Goal: Task Accomplishment & Management: Manage account settings

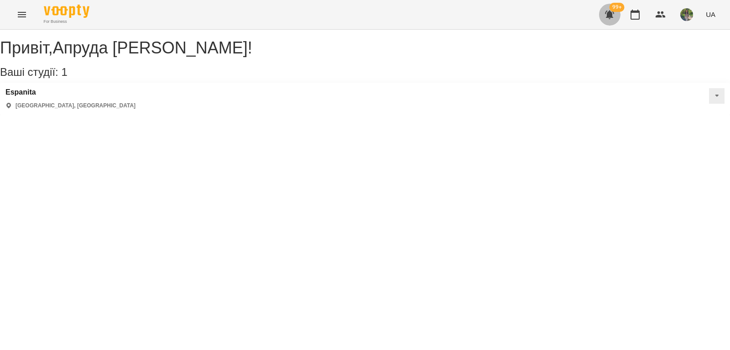
click at [609, 15] on icon "button" at bounding box center [609, 14] width 9 height 9
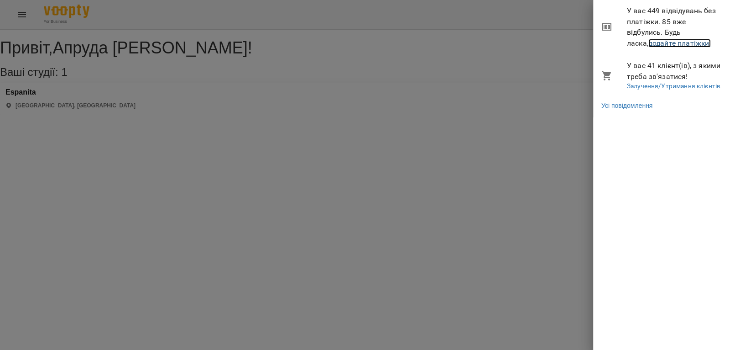
click at [649, 44] on link "додайте платіжки!" at bounding box center [679, 43] width 63 height 9
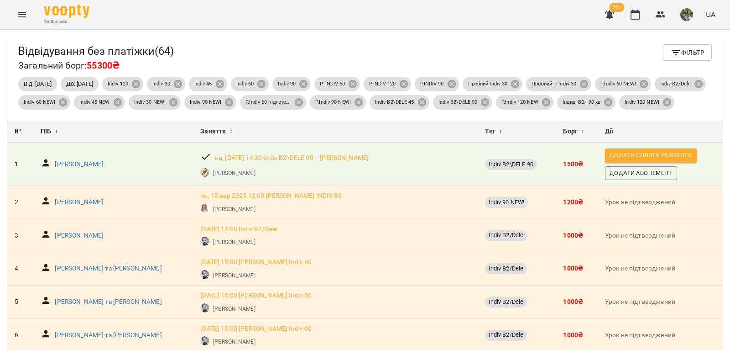
click at [682, 54] on span "Фільтр" at bounding box center [687, 52] width 34 height 11
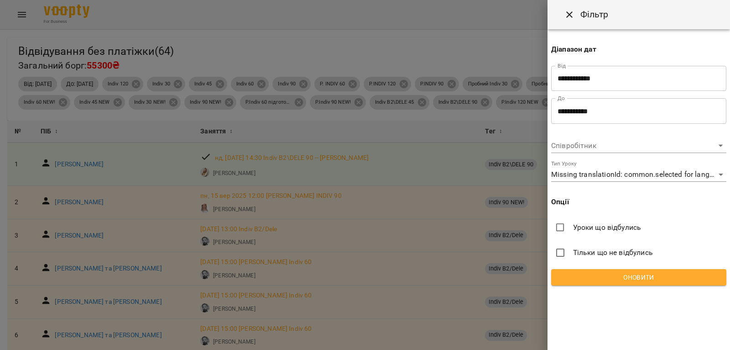
click at [661, 277] on span "Оновити" at bounding box center [639, 276] width 161 height 11
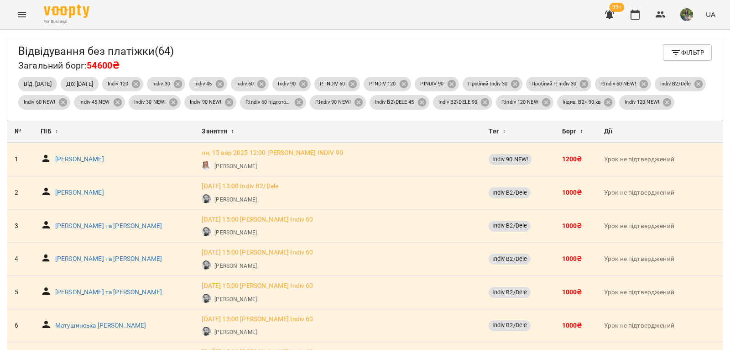
click at [687, 52] on span "Фільтр" at bounding box center [687, 52] width 34 height 11
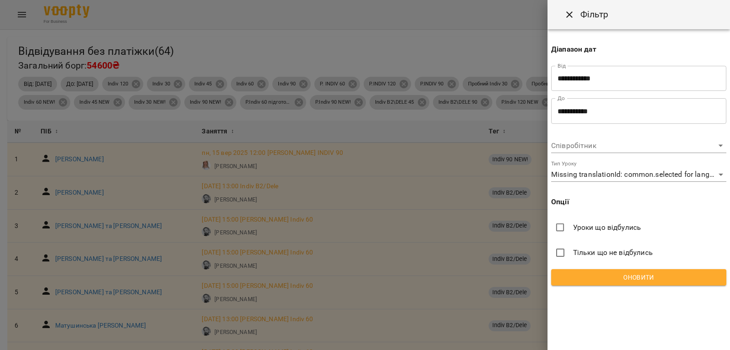
click at [673, 278] on span "Оновити" at bounding box center [639, 276] width 161 height 11
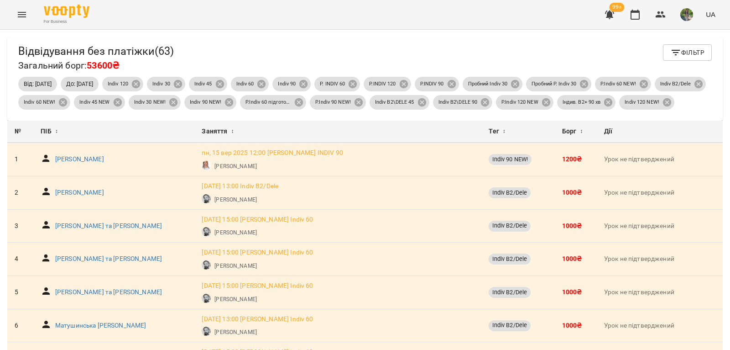
click at [676, 52] on span "Фільтр" at bounding box center [687, 52] width 34 height 11
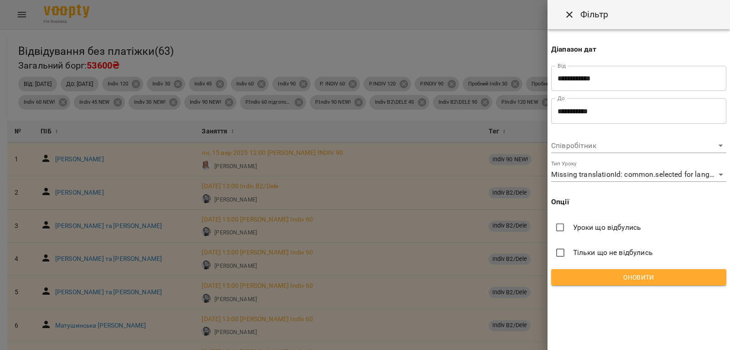
click at [668, 283] on button "Оновити" at bounding box center [638, 277] width 175 height 16
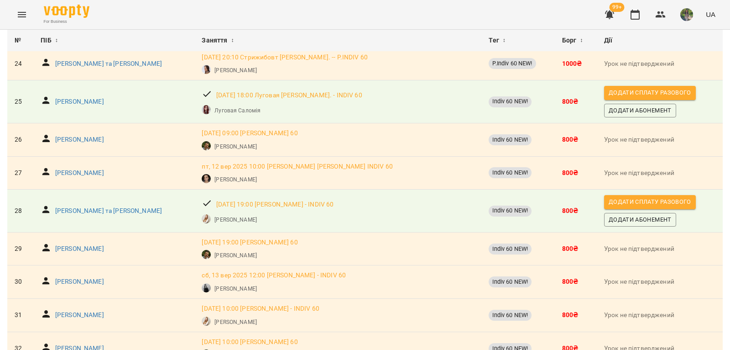
scroll to position [839, 0]
